Goal: Information Seeking & Learning: Learn about a topic

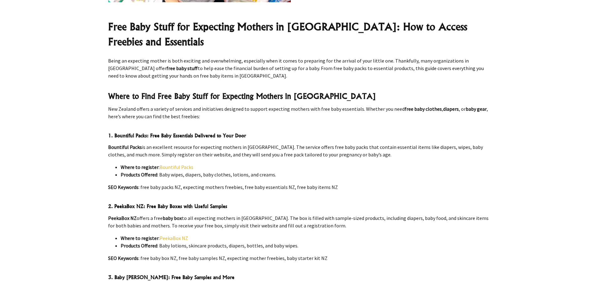
scroll to position [251, 0]
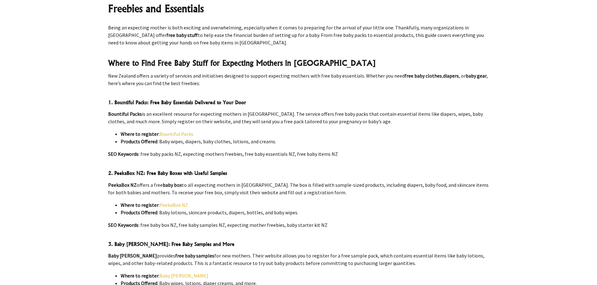
click at [171, 131] on link "Bountiful Packs" at bounding box center [176, 134] width 34 height 6
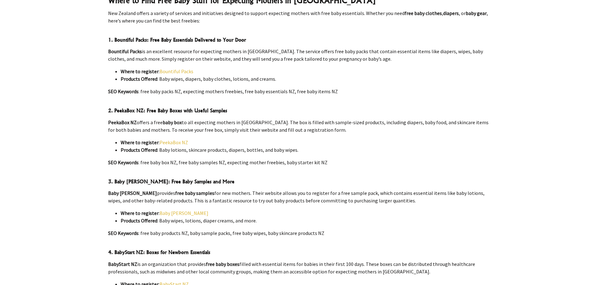
scroll to position [345, 0]
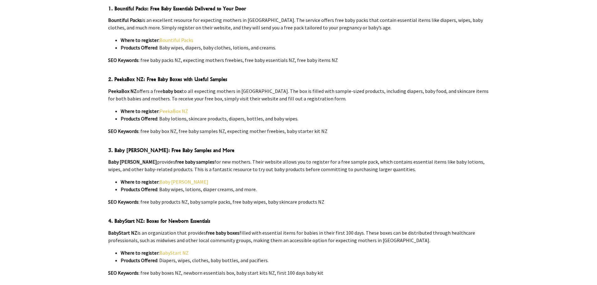
click at [175, 179] on link "Baby [PERSON_NAME]" at bounding box center [183, 182] width 49 height 6
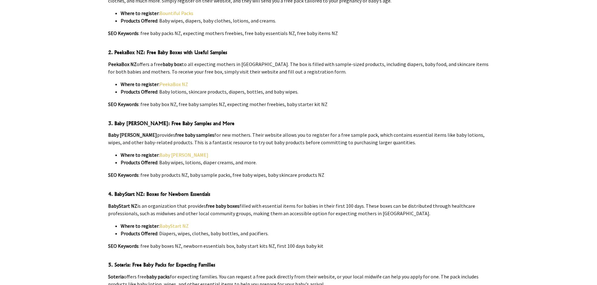
scroll to position [376, 0]
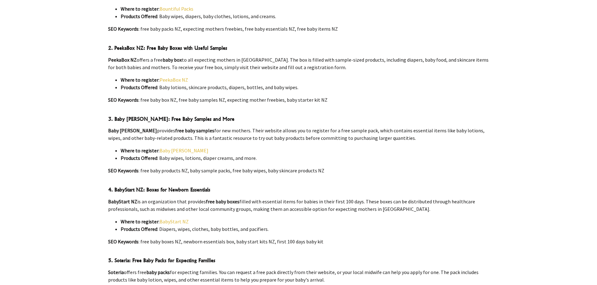
click at [176, 219] on link "BabyStart NZ" at bounding box center [173, 222] width 29 height 6
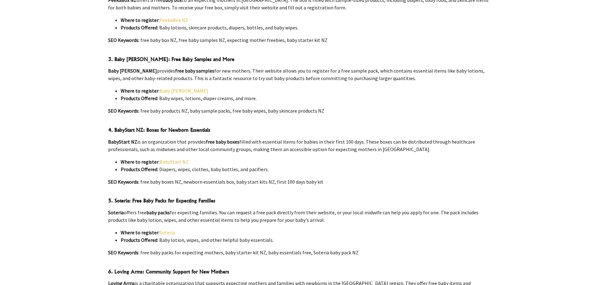
scroll to position [439, 0]
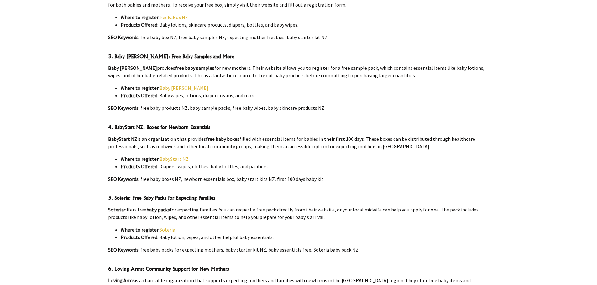
click at [162, 227] on link "Soteria" at bounding box center [167, 230] width 16 height 6
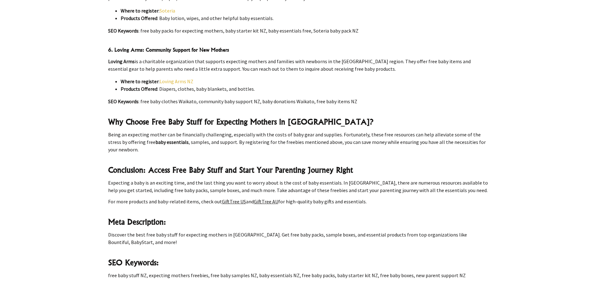
scroll to position [407, 0]
